Goal: Contribute content: Add original content to the website for others to see

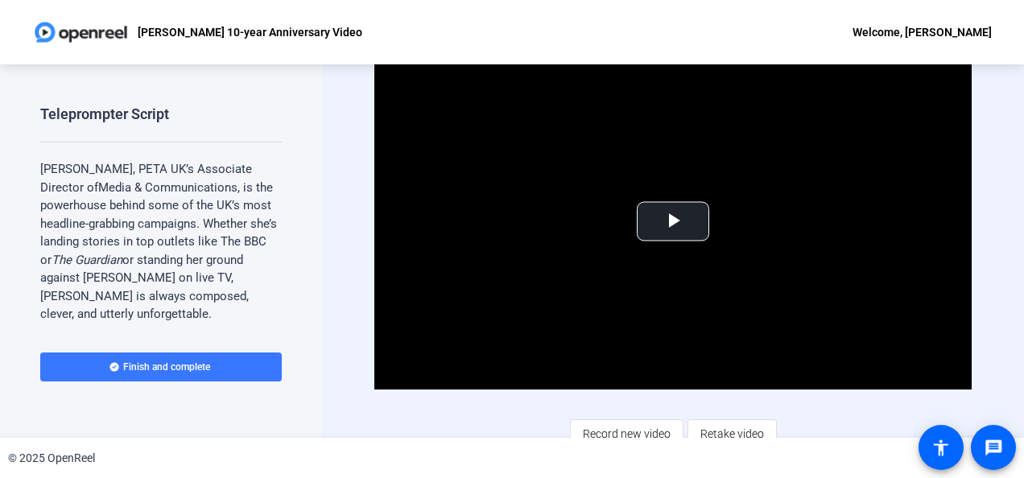
scroll to position [361, 0]
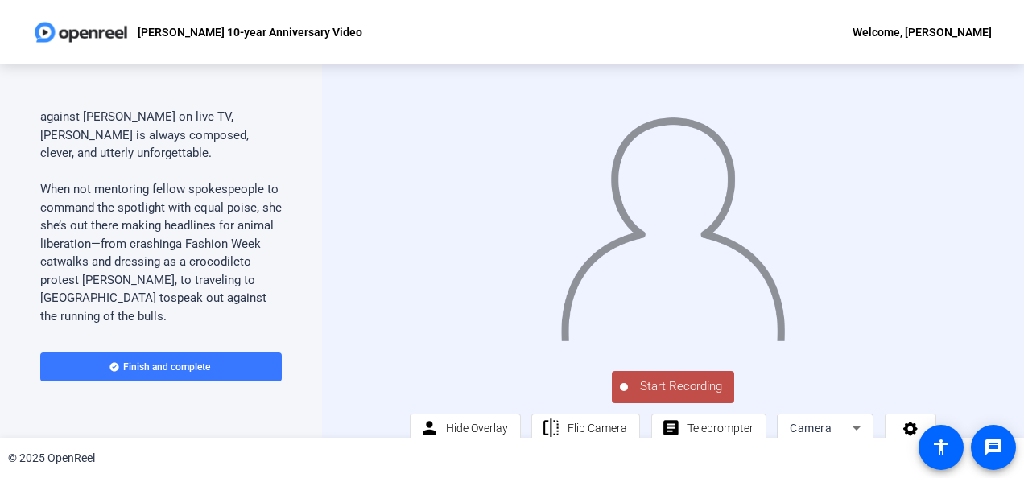
scroll to position [241, 0]
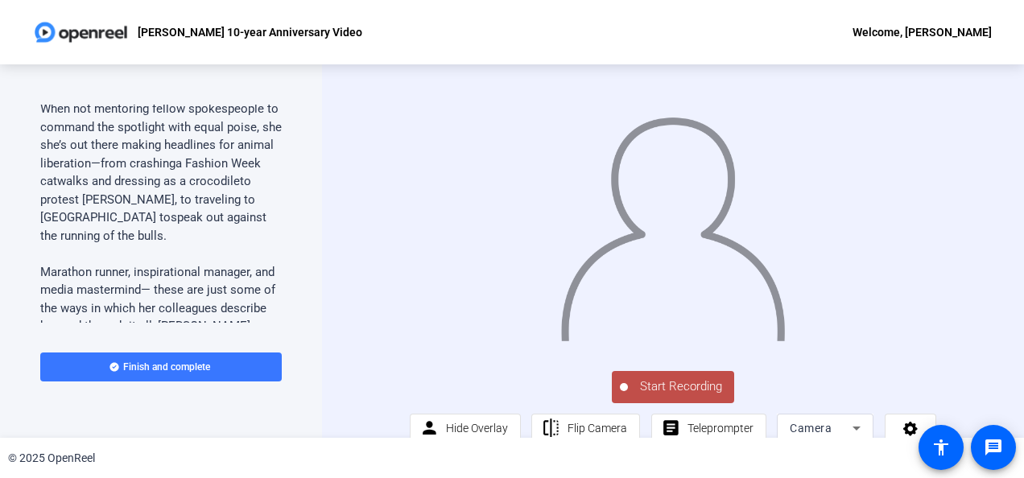
click at [998, 258] on div "Start Recording person Hide Overlay flip Flip Camera article Teleprompter Camera" at bounding box center [673, 251] width 702 height 374
click at [670, 396] on span "Start Recording" at bounding box center [681, 387] width 106 height 19
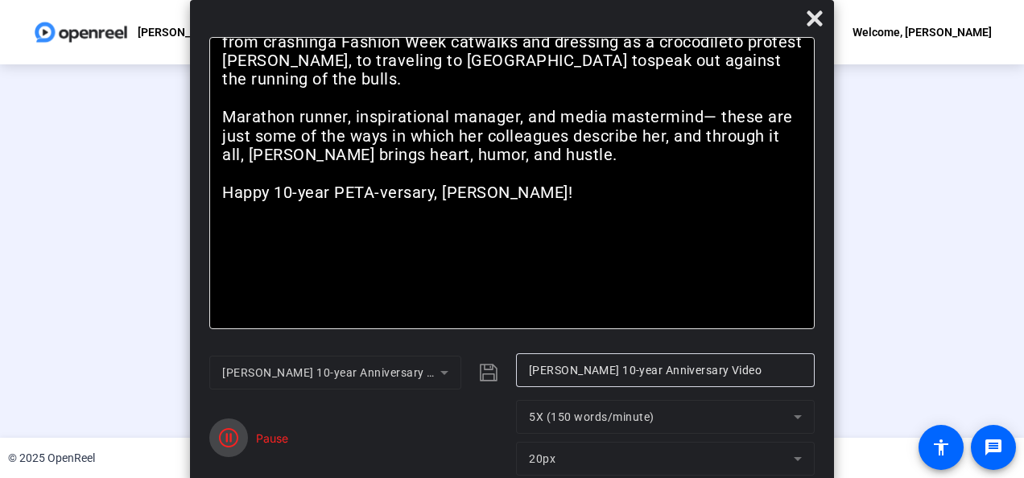
click at [237, 444] on icon "button" at bounding box center [228, 437] width 19 height 19
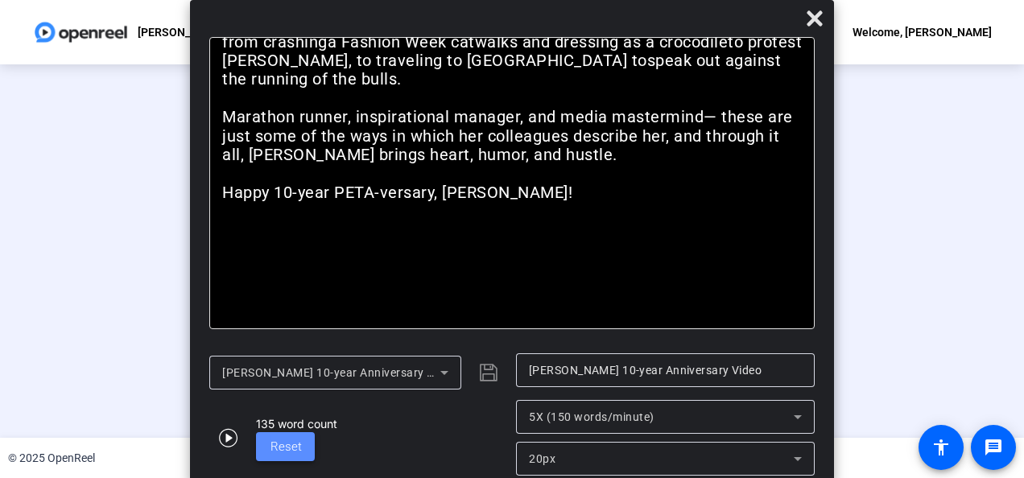
click at [275, 441] on span "Reset" at bounding box center [285, 447] width 31 height 14
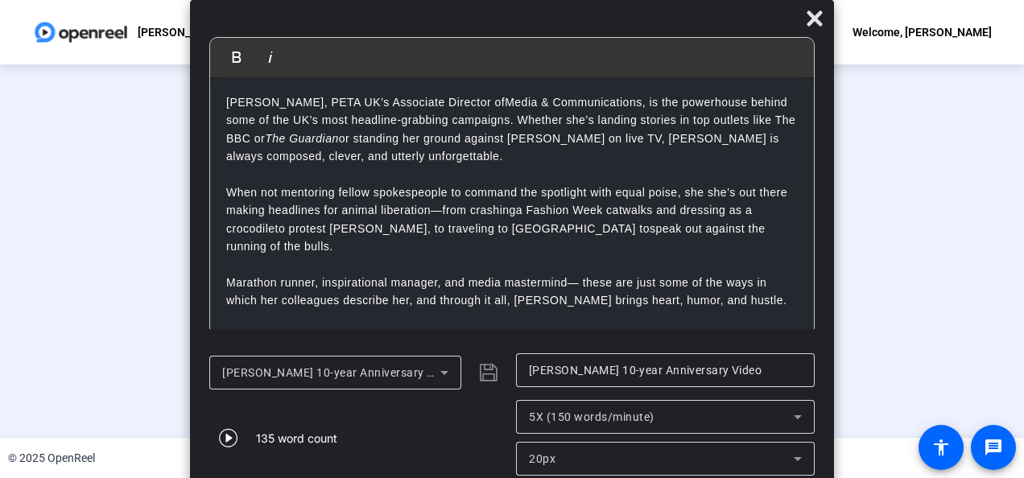
click at [346, 256] on p at bounding box center [512, 265] width 572 height 18
drag, startPoint x: 227, startPoint y: 156, endPoint x: 385, endPoint y: 156, distance: 157.8
click at [385, 156] on p "Jennifer White, PETA UK’s Associate Director of Media & Communications, is the …" at bounding box center [512, 129] width 572 height 72
drag, startPoint x: 282, startPoint y: 139, endPoint x: 372, endPoint y: 138, distance: 90.2
click at [372, 138] on p "Jennifer White, PETA UK’s Associate Director of Media & Communications, is the …" at bounding box center [512, 129] width 572 height 72
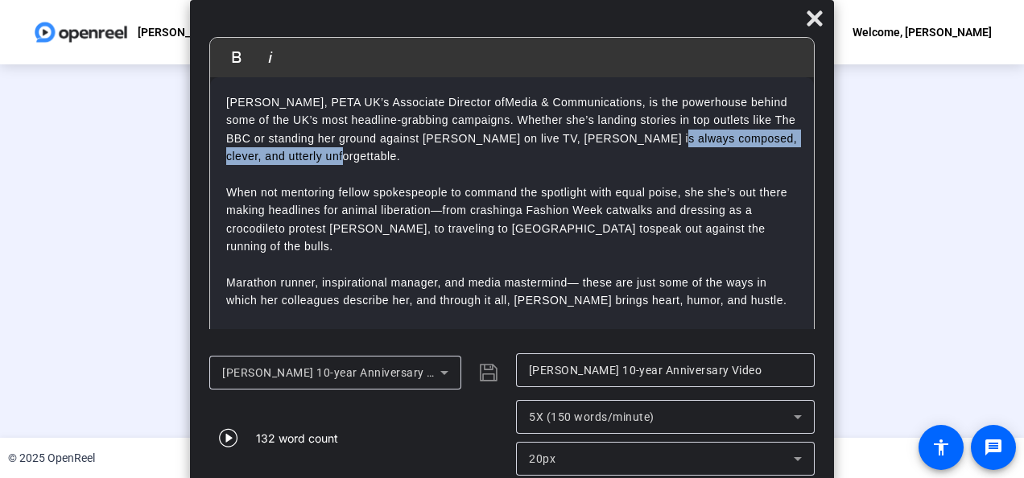
drag, startPoint x: 665, startPoint y: 138, endPoint x: 332, endPoint y: 156, distance: 333.8
click at [332, 156] on p "Jennifer White, PETA UK’s Associate Director of Media & Communications, is the …" at bounding box center [512, 129] width 572 height 72
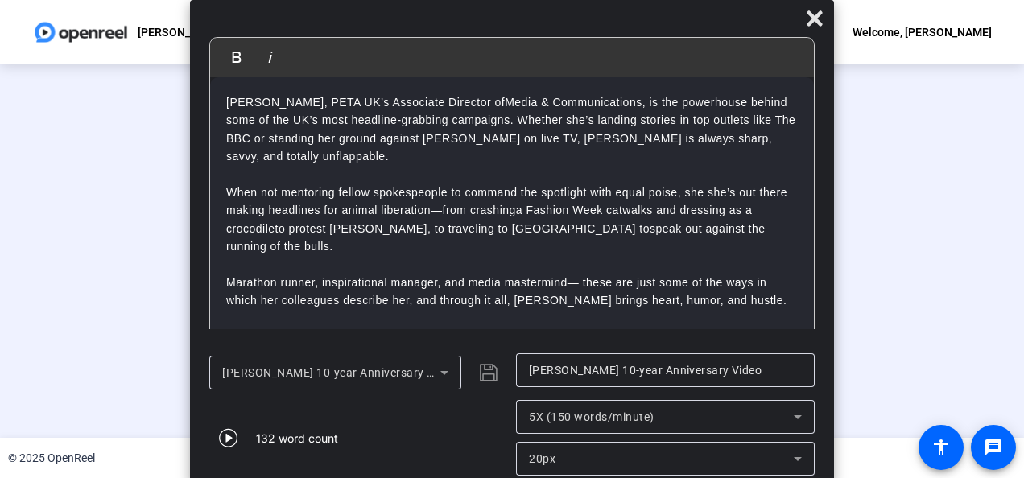
scroll to position [0, 0]
click at [614, 166] on p at bounding box center [512, 175] width 572 height 18
click at [819, 24] on icon at bounding box center [814, 17] width 15 height 15
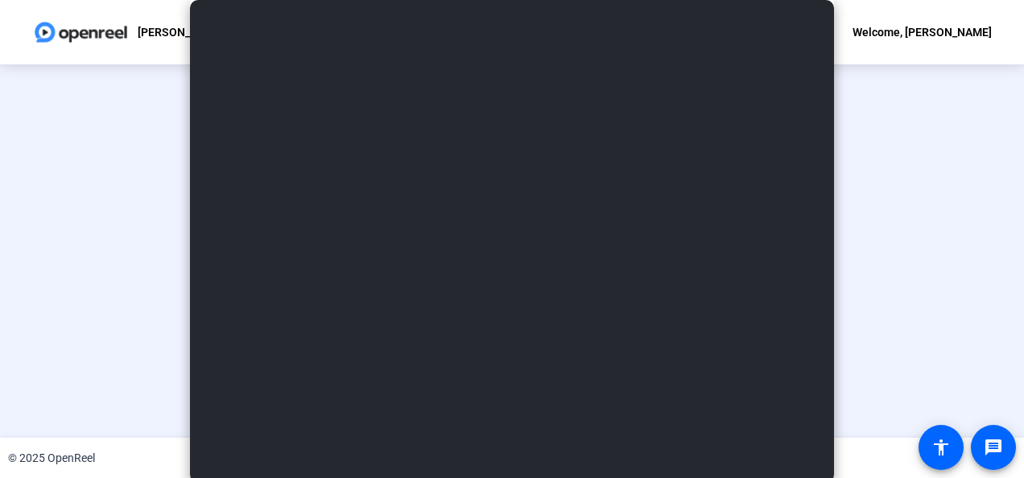
scroll to position [118, 0]
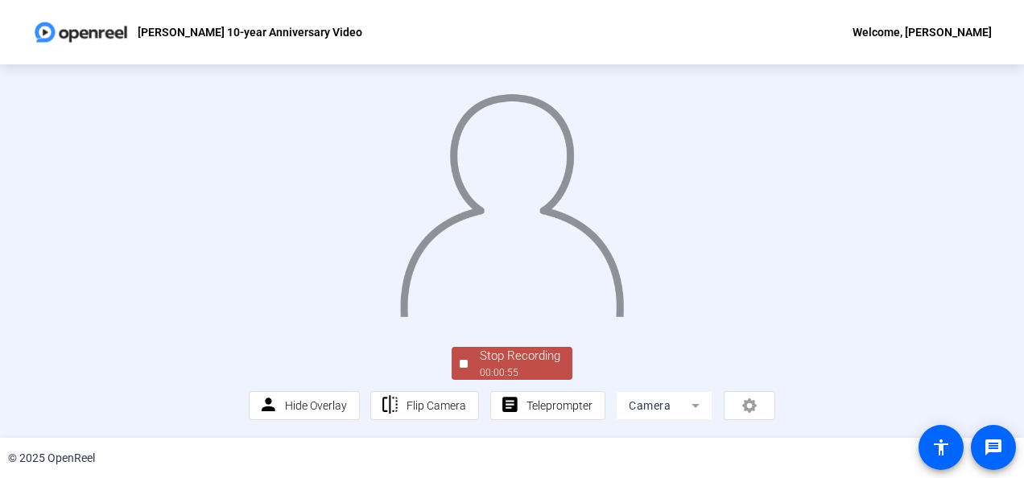
click at [483, 357] on div "Stop Recording" at bounding box center [520, 356] width 80 height 19
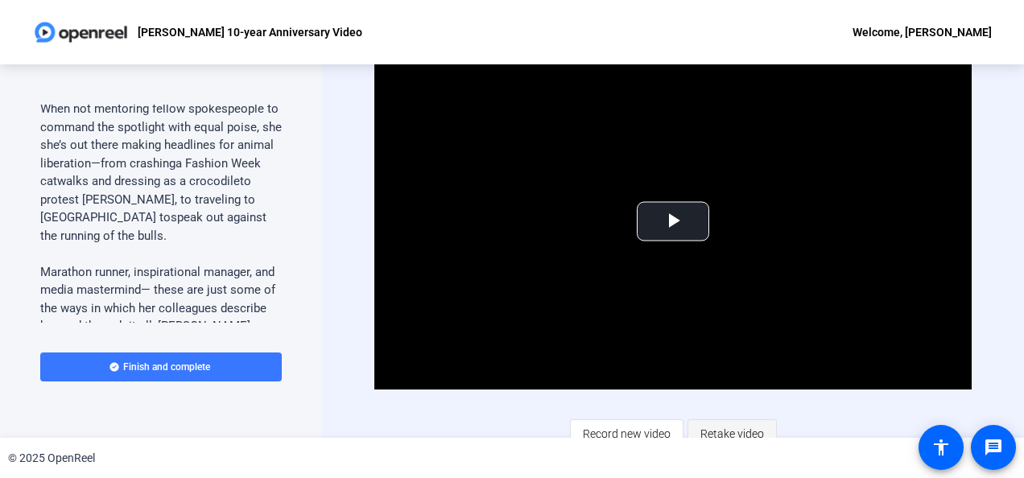
click at [705, 425] on span "Retake video" at bounding box center [732, 434] width 64 height 31
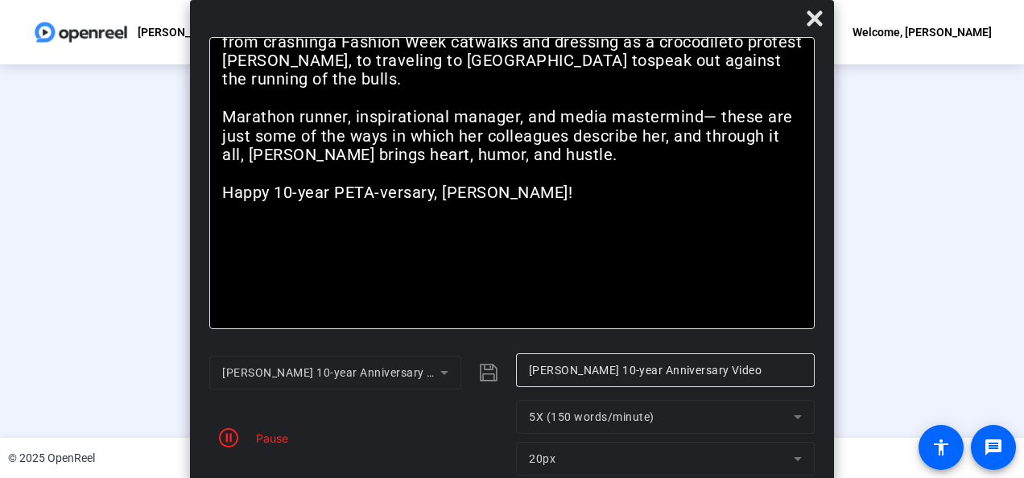
click at [278, 442] on div "Pause" at bounding box center [268, 438] width 40 height 17
click at [232, 444] on icon "button" at bounding box center [228, 437] width 19 height 19
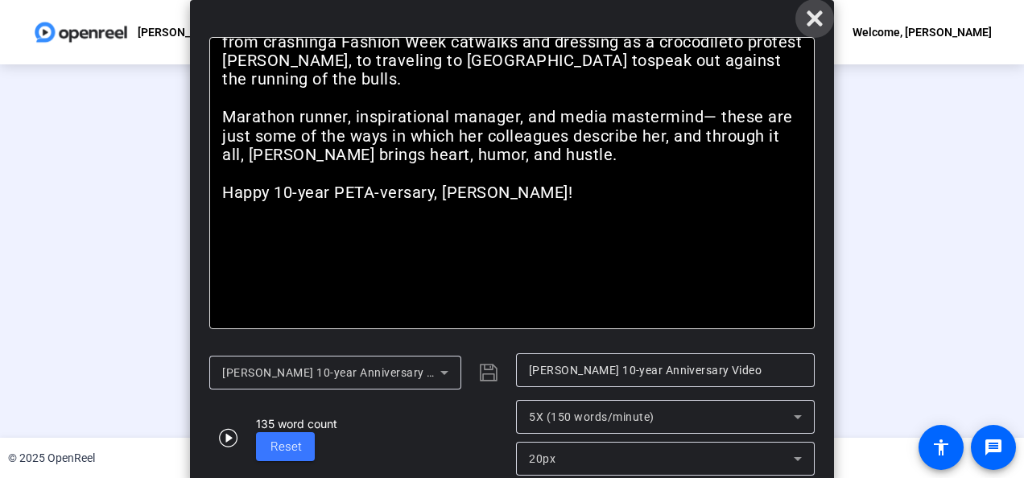
click at [816, 27] on icon at bounding box center [814, 18] width 19 height 19
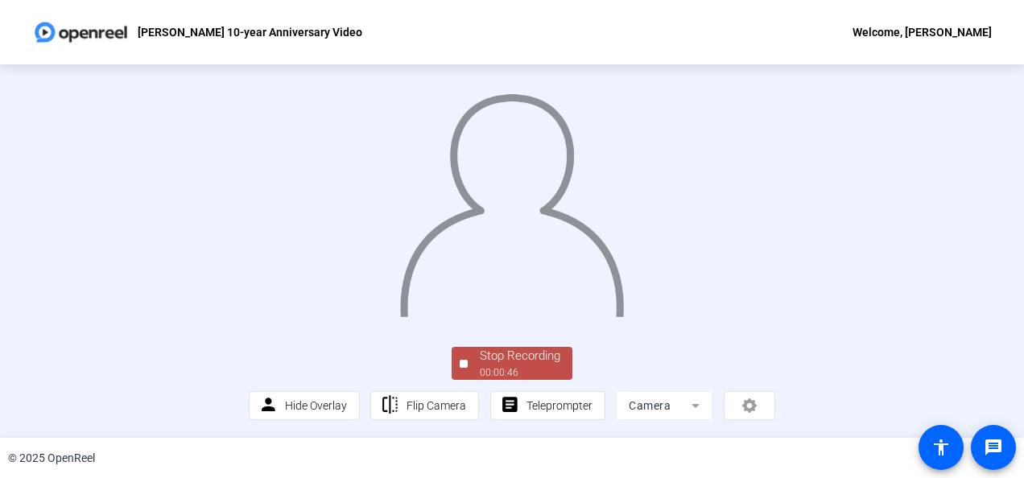
scroll to position [118, 0]
click at [518, 365] on div "Stop Recording" at bounding box center [520, 356] width 80 height 19
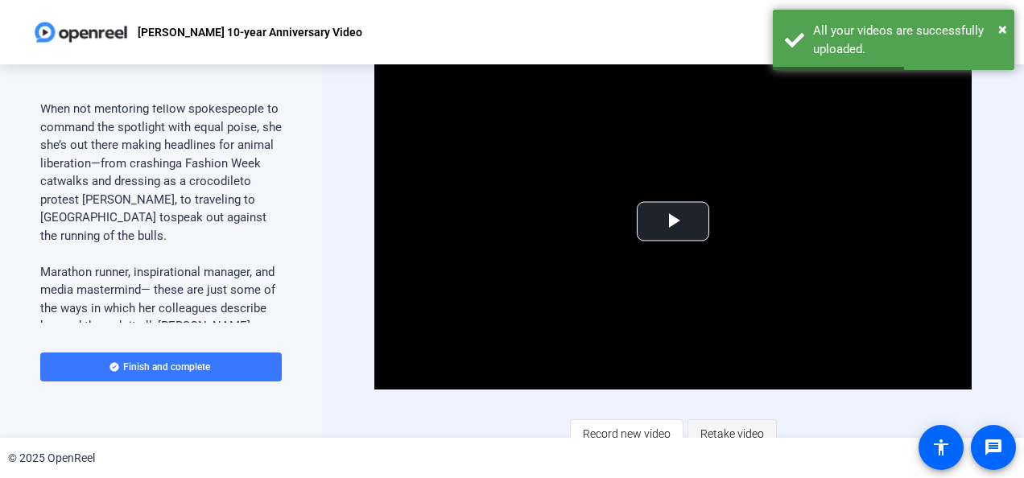
click at [730, 431] on span "Retake video" at bounding box center [732, 434] width 64 height 31
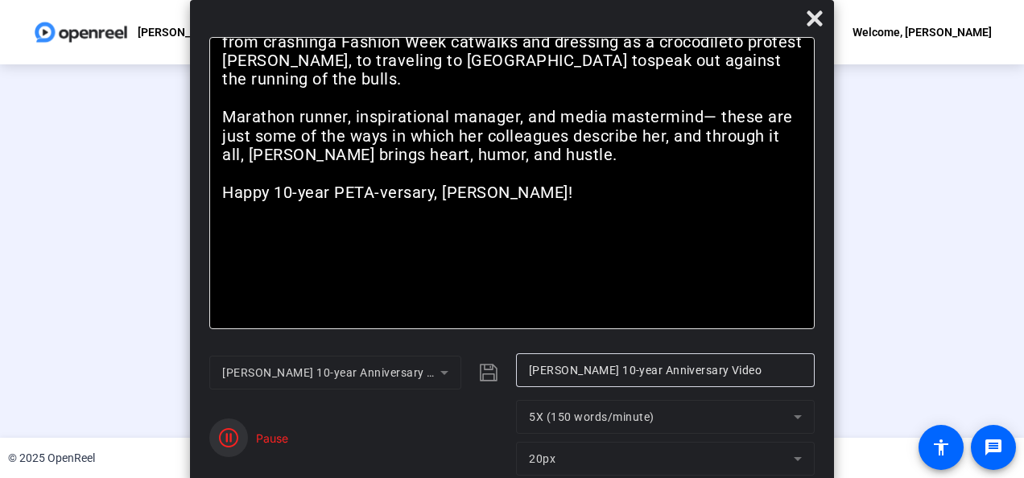
click at [228, 438] on icon "button" at bounding box center [228, 437] width 19 height 19
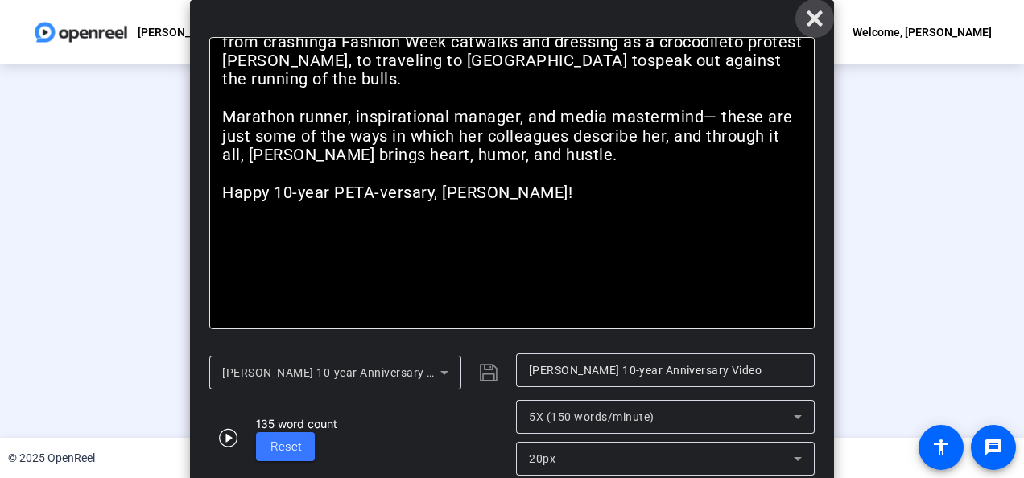
click at [813, 16] on icon at bounding box center [814, 17] width 15 height 15
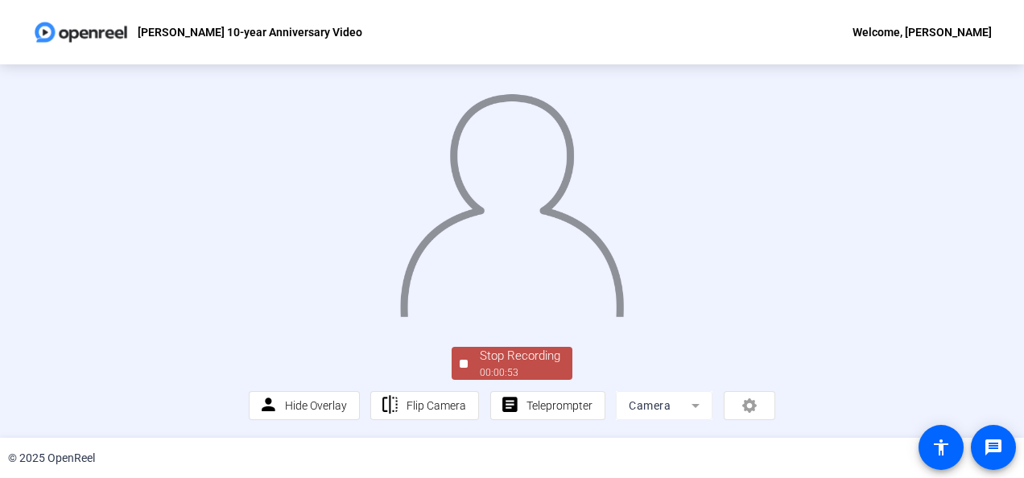
scroll to position [118, 0]
click at [519, 354] on div "Stop Recording" at bounding box center [520, 356] width 80 height 19
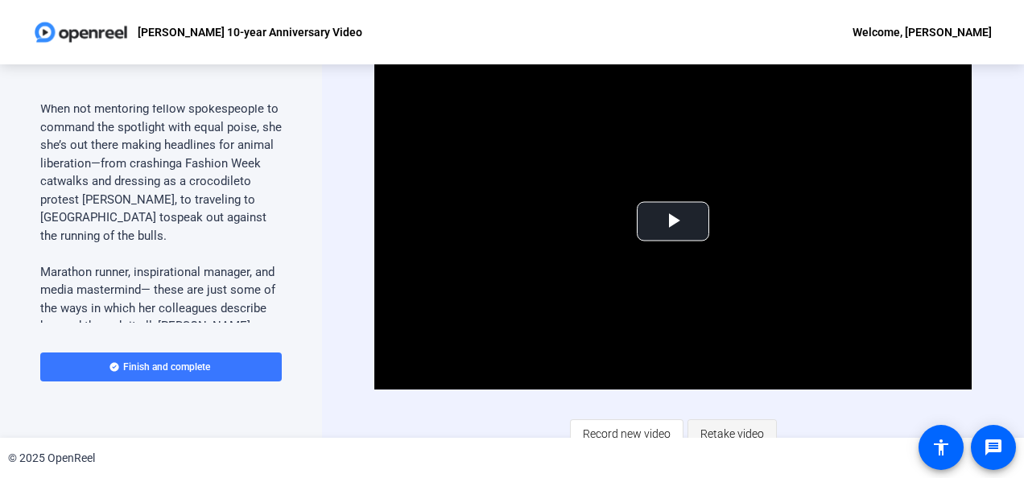
click at [704, 435] on span "Retake video" at bounding box center [732, 434] width 64 height 31
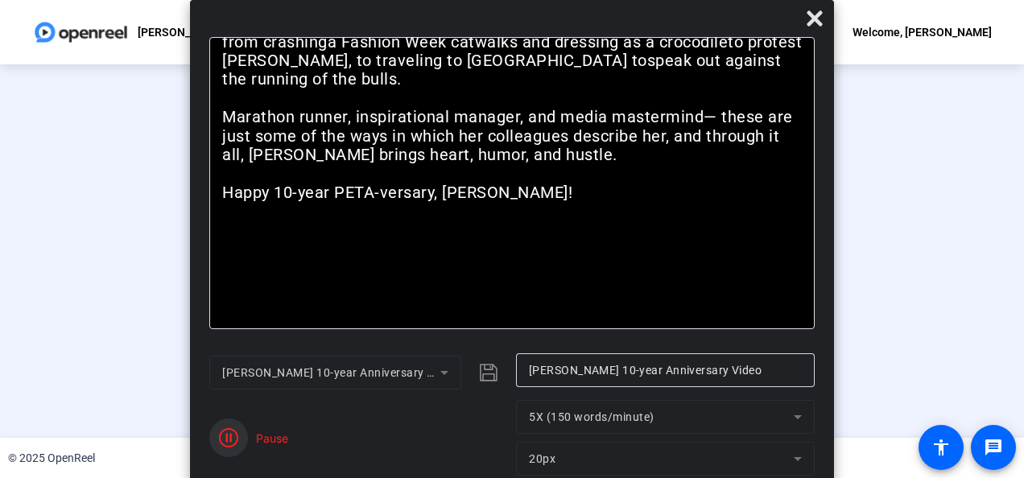
click at [232, 439] on icon "button" at bounding box center [228, 437] width 19 height 19
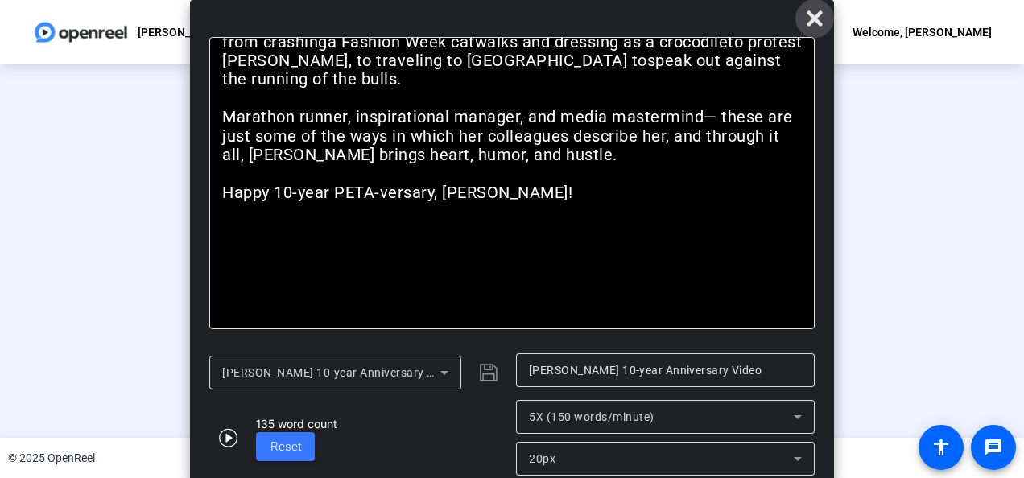
click at [808, 21] on icon at bounding box center [814, 18] width 19 height 19
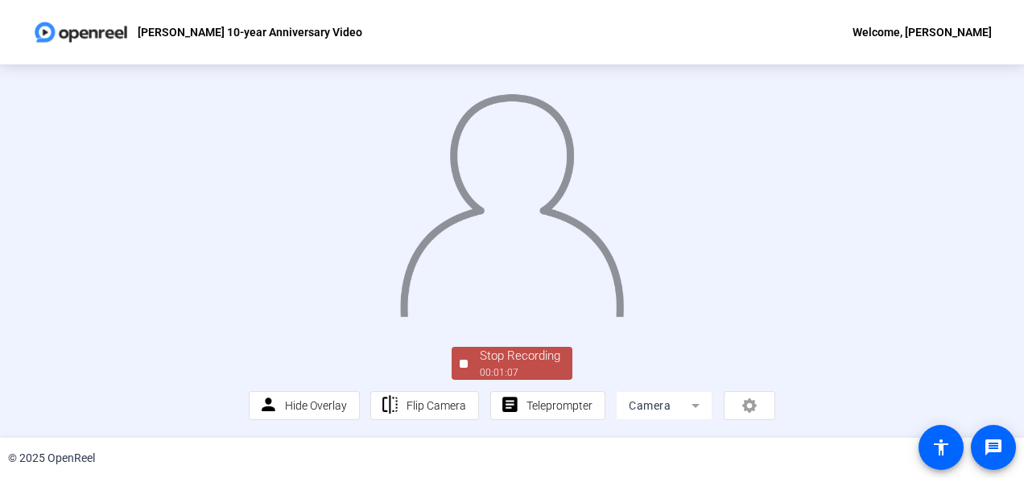
scroll to position [118, 0]
click at [508, 364] on div "Stop Recording" at bounding box center [520, 356] width 80 height 19
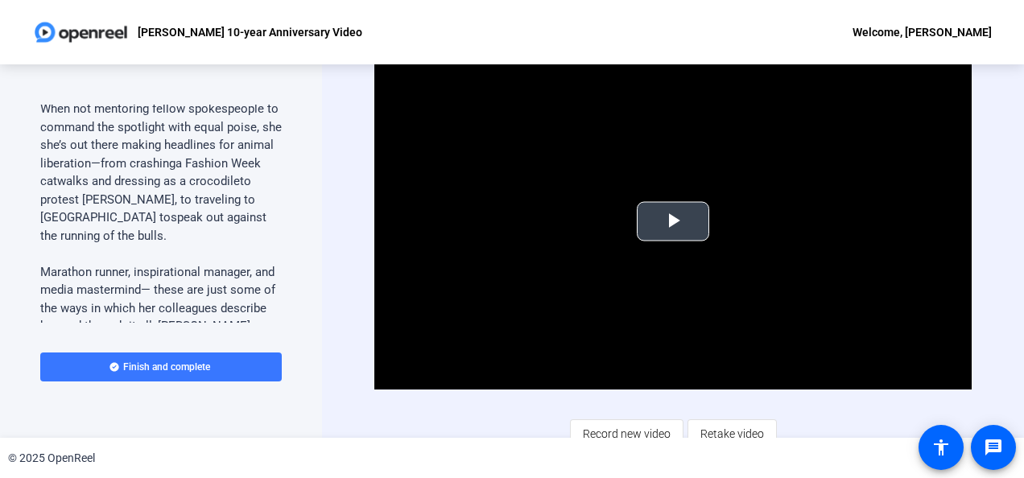
click at [673, 221] on span "Video Player" at bounding box center [673, 221] width 0 height 0
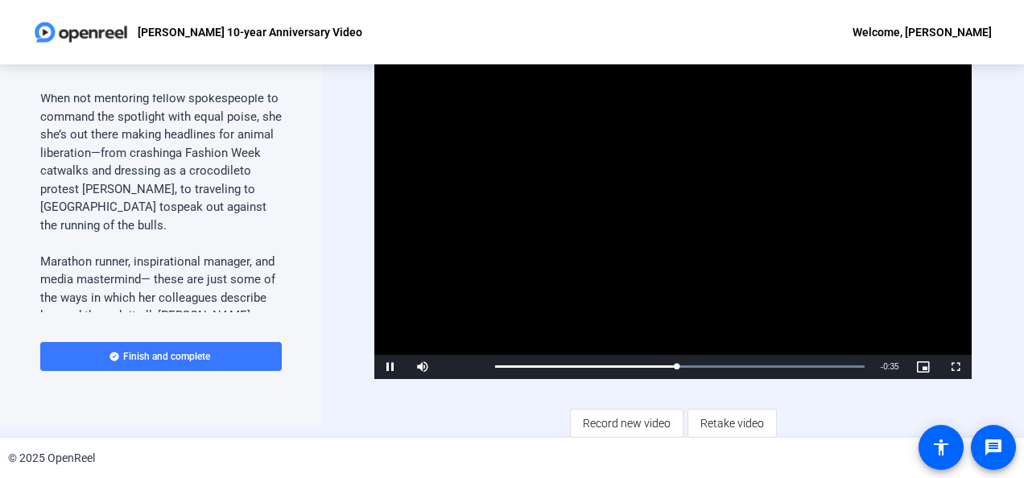
scroll to position [13, 0]
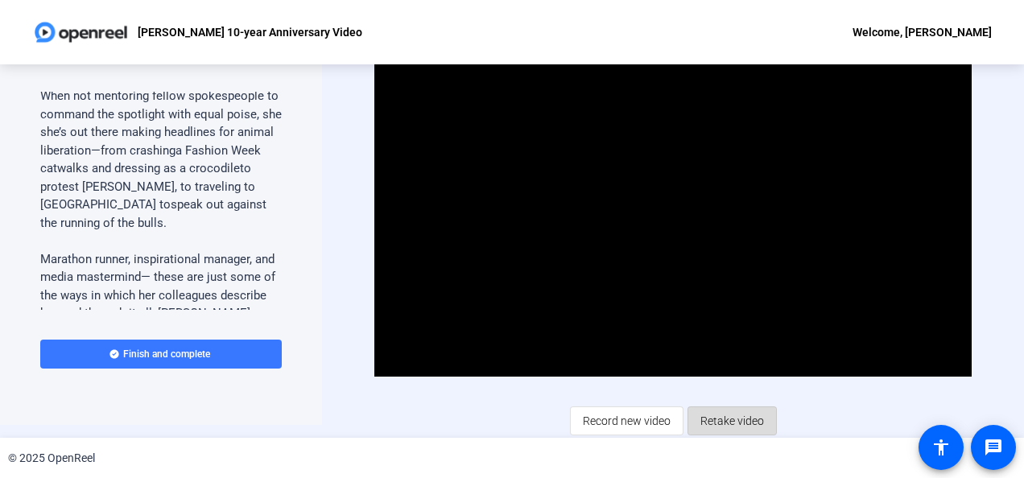
click at [712, 417] on span "Retake video" at bounding box center [732, 421] width 64 height 31
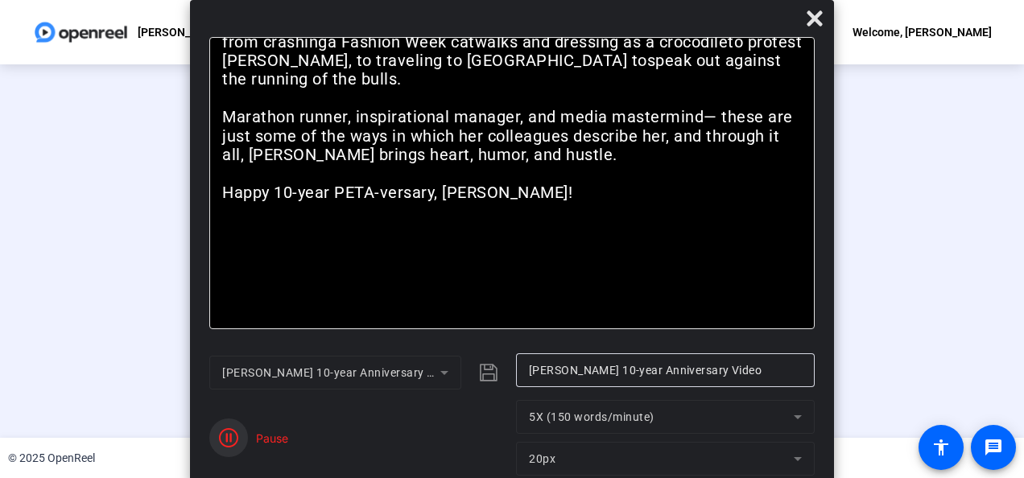
click at [219, 437] on icon "button" at bounding box center [228, 437] width 19 height 19
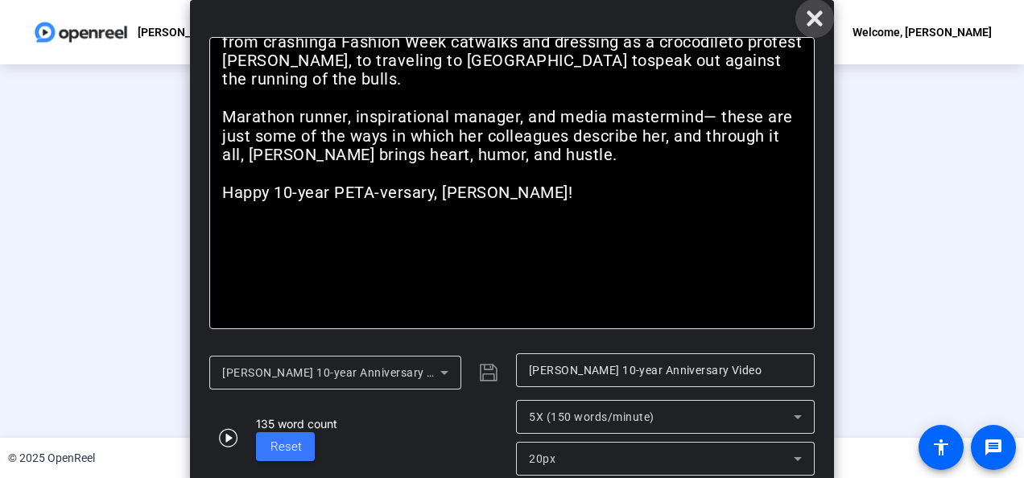
click at [807, 15] on icon at bounding box center [814, 18] width 19 height 19
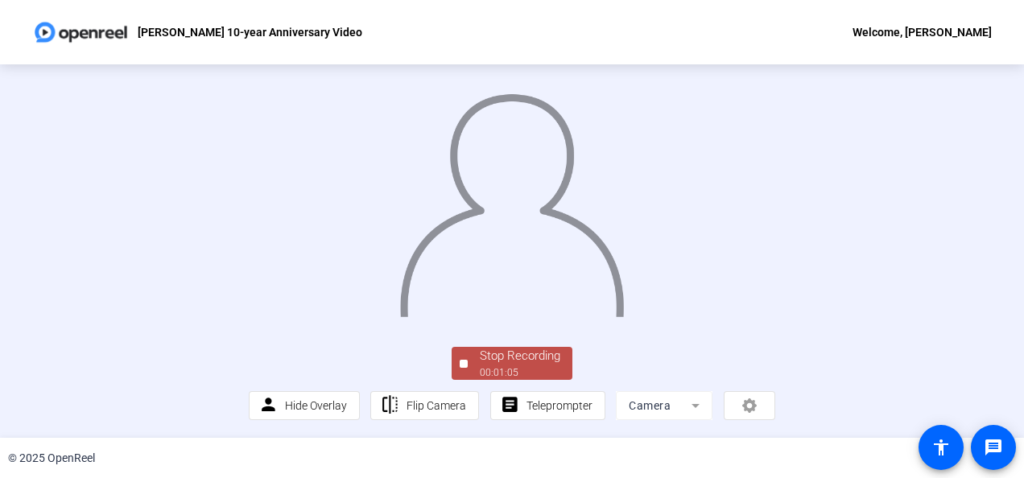
scroll to position [118, 0]
click at [531, 369] on div "00:01:06" at bounding box center [520, 372] width 80 height 14
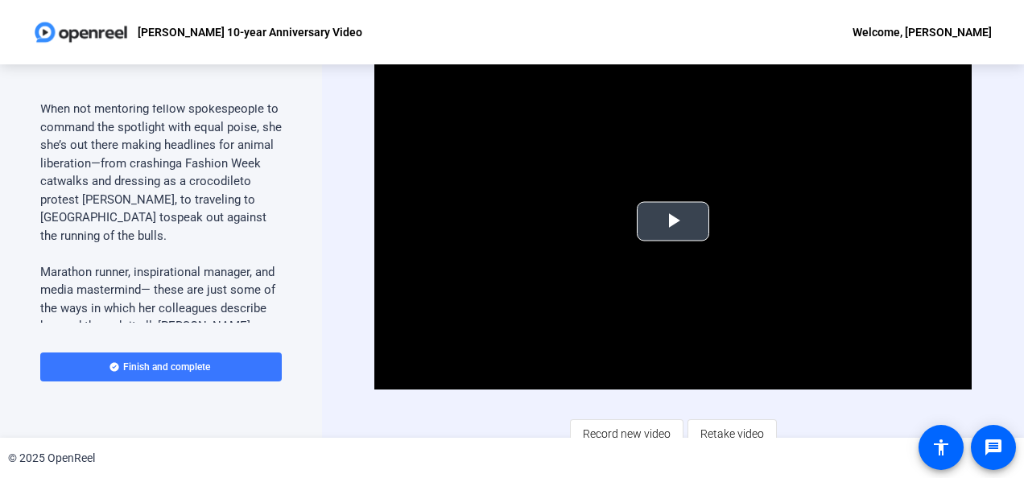
click at [673, 221] on span "Video Player" at bounding box center [673, 221] width 0 height 0
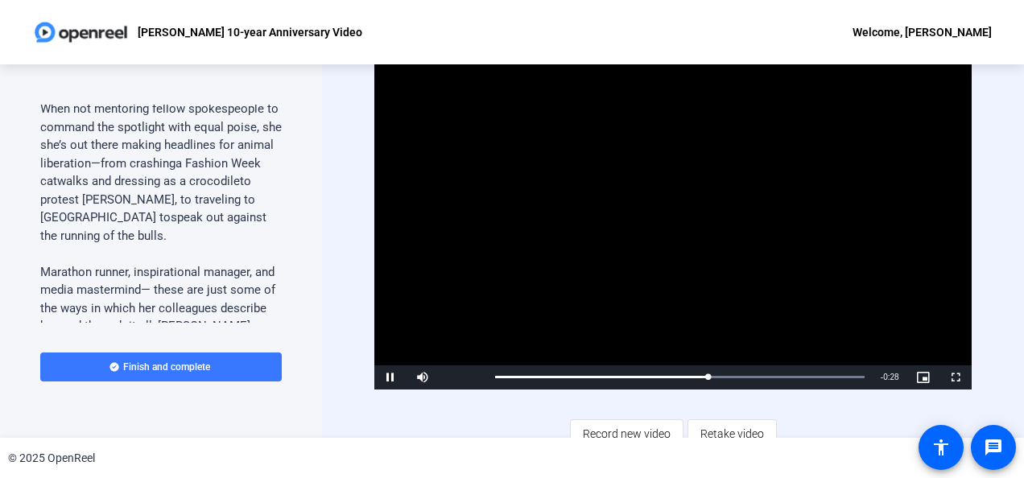
scroll to position [161, 0]
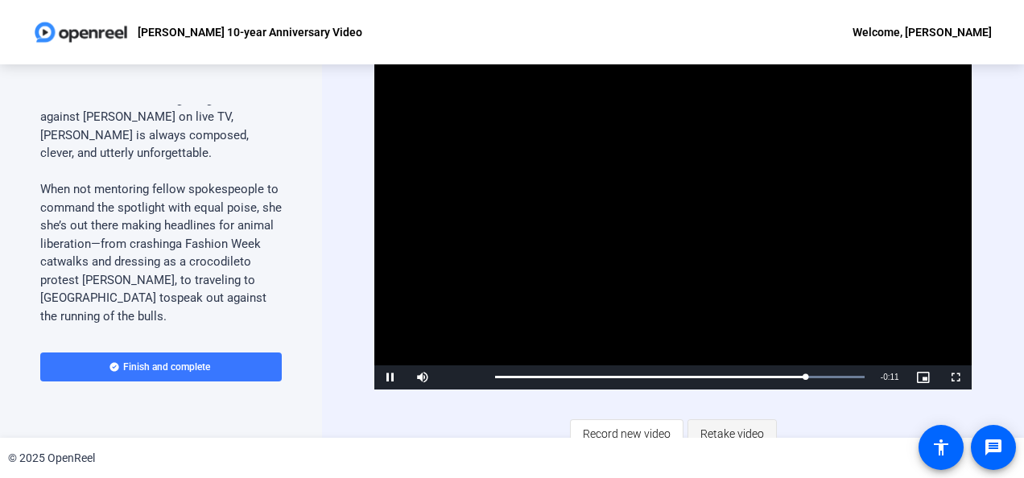
click at [716, 429] on span "Retake video" at bounding box center [732, 434] width 64 height 31
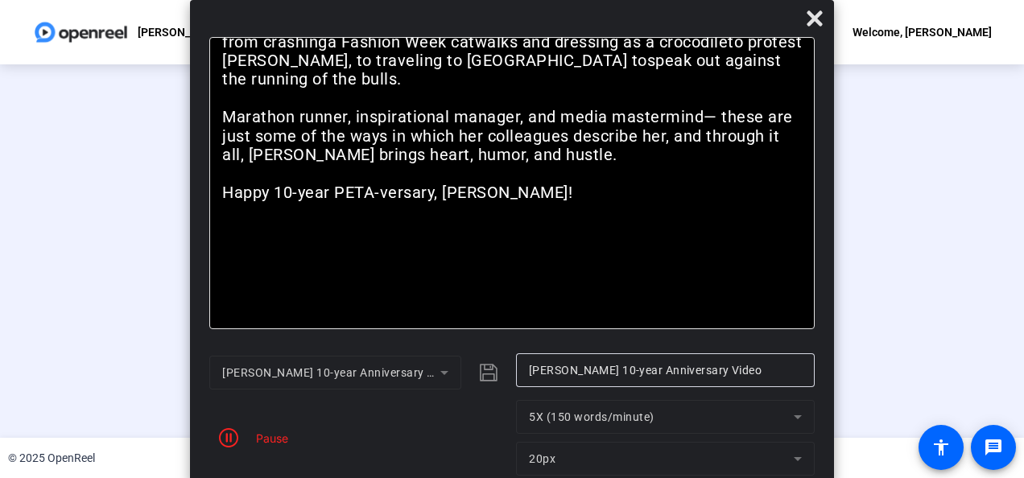
click at [279, 445] on div "Pause" at bounding box center [268, 438] width 40 height 17
click at [225, 439] on icon "button" at bounding box center [228, 437] width 19 height 19
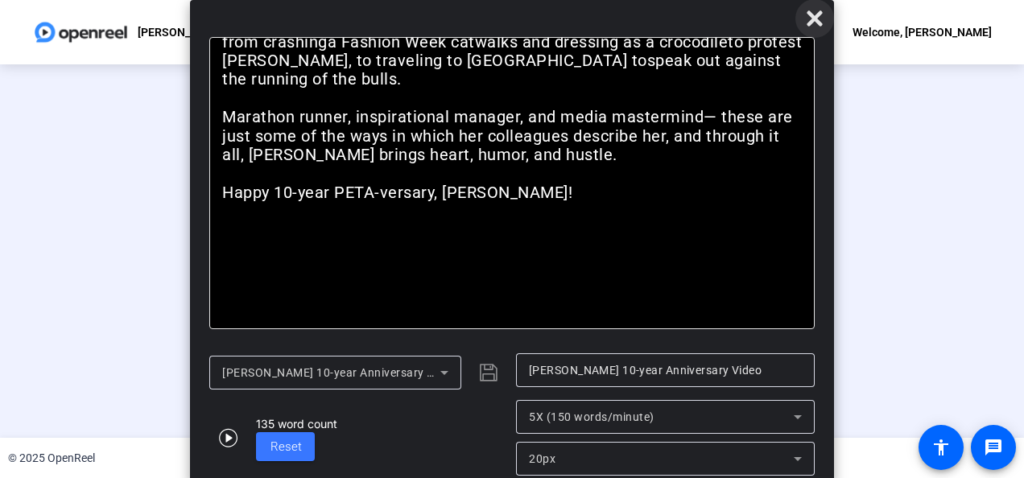
click at [815, 20] on icon at bounding box center [814, 17] width 15 height 15
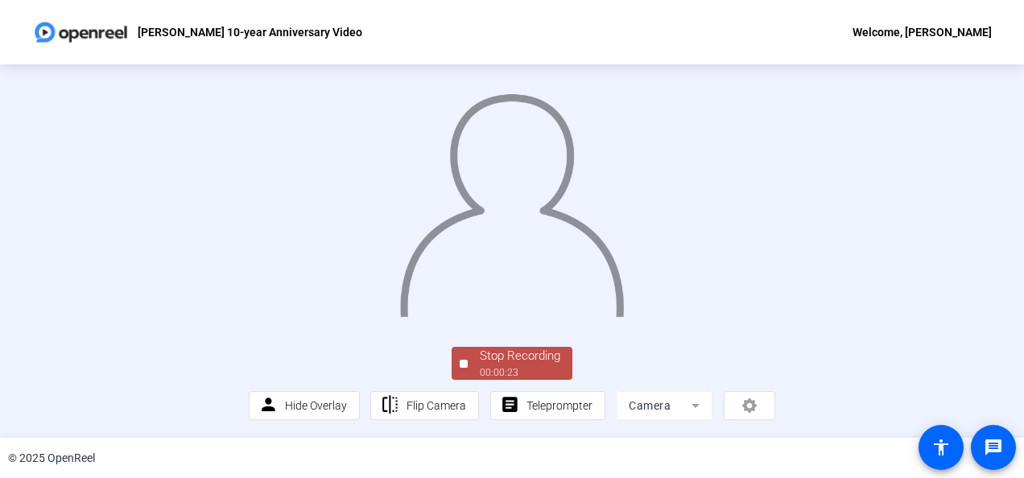
scroll to position [118, 0]
click at [535, 359] on div "Stop Recording" at bounding box center [520, 356] width 80 height 19
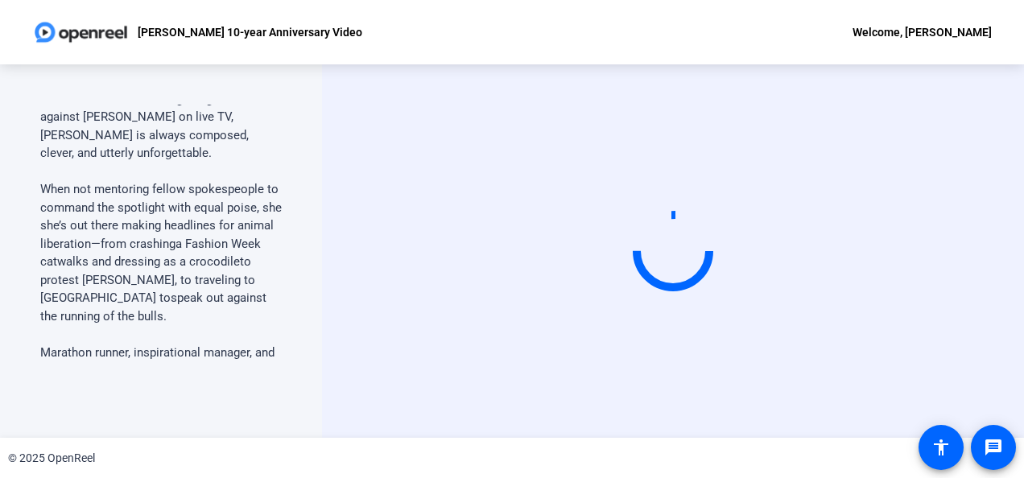
scroll to position [0, 0]
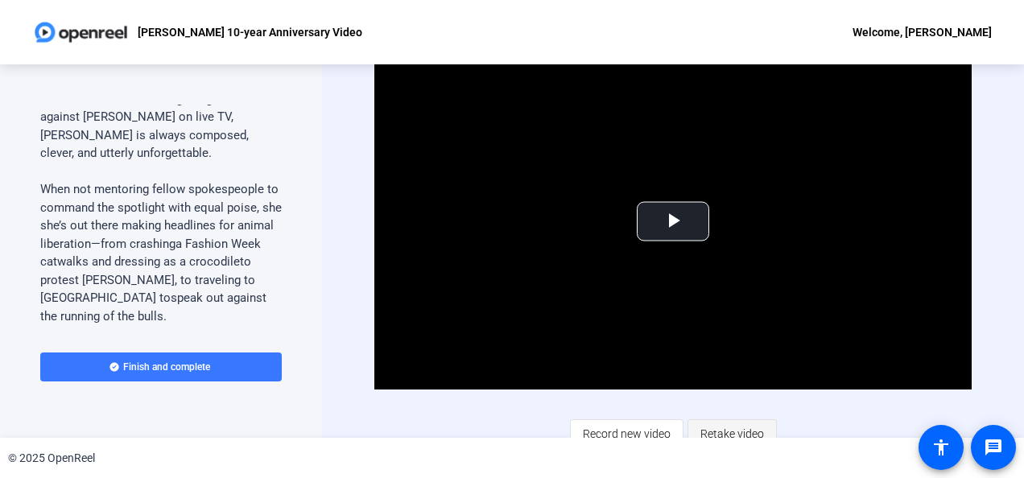
click at [729, 432] on span "Retake video" at bounding box center [732, 434] width 64 height 31
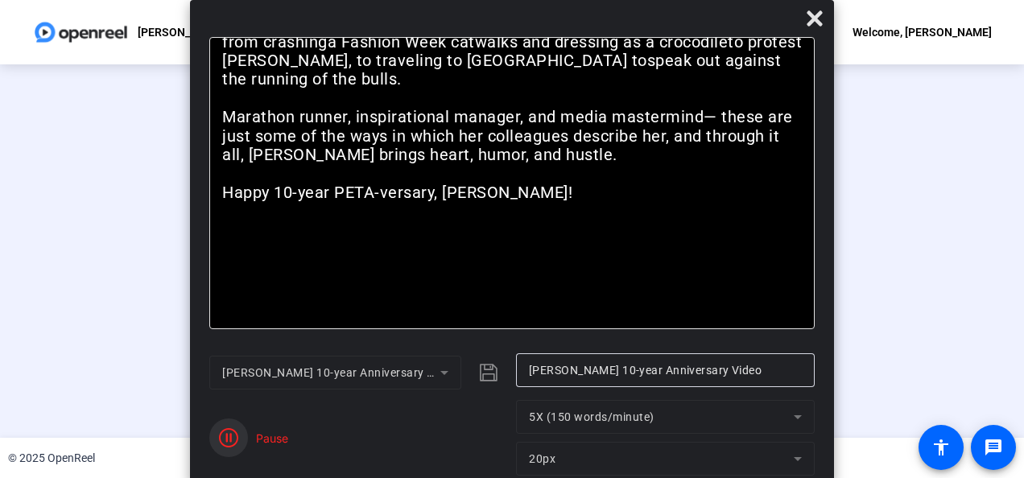
click at [238, 440] on span "button" at bounding box center [228, 438] width 39 height 39
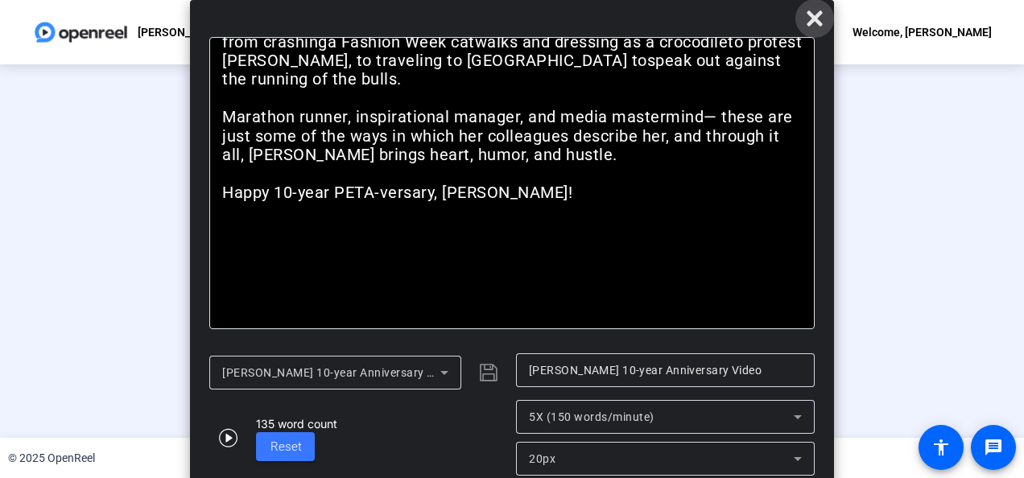
click at [813, 19] on icon at bounding box center [814, 17] width 15 height 15
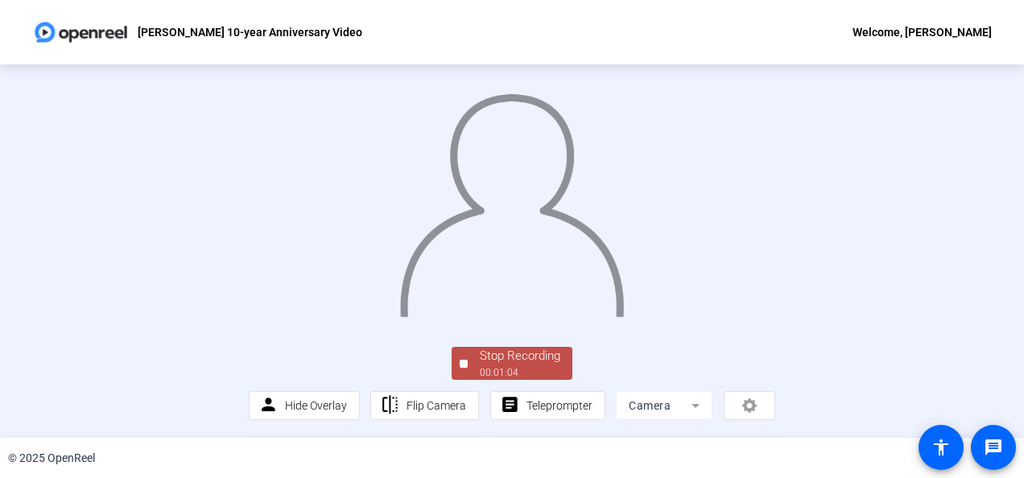
scroll to position [118, 0]
click at [528, 357] on div "Stop Recording" at bounding box center [520, 356] width 80 height 19
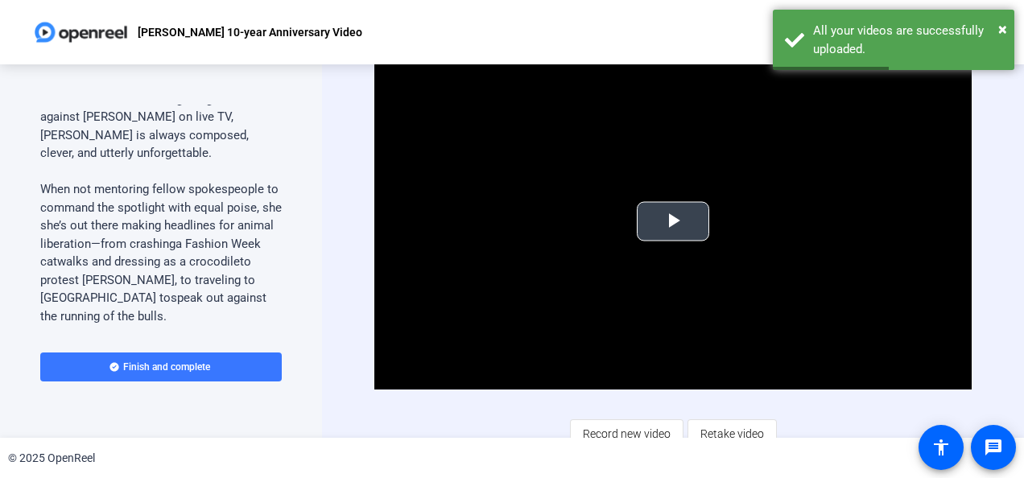
click at [673, 221] on span "Video Player" at bounding box center [673, 221] width 0 height 0
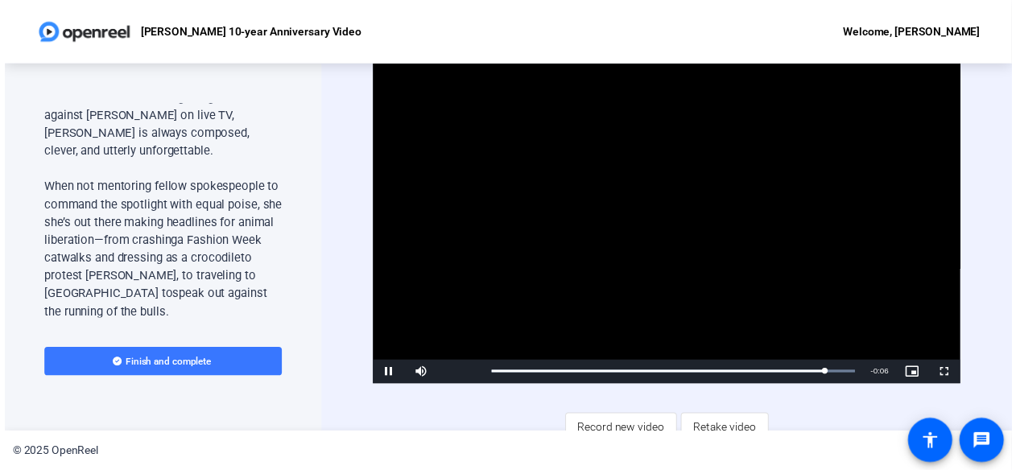
scroll to position [13, 0]
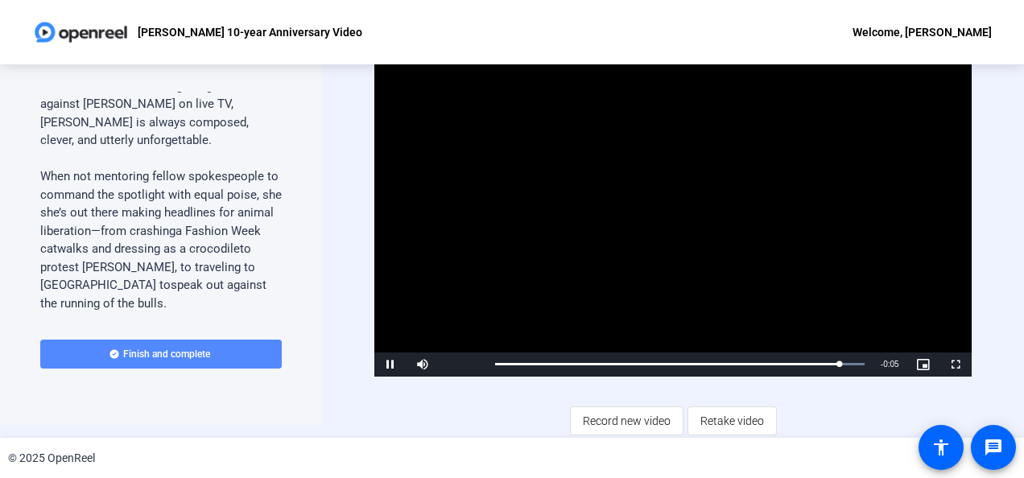
click at [142, 357] on span "Finish and complete" at bounding box center [166, 354] width 87 height 13
